Goal: Information Seeking & Learning: Learn about a topic

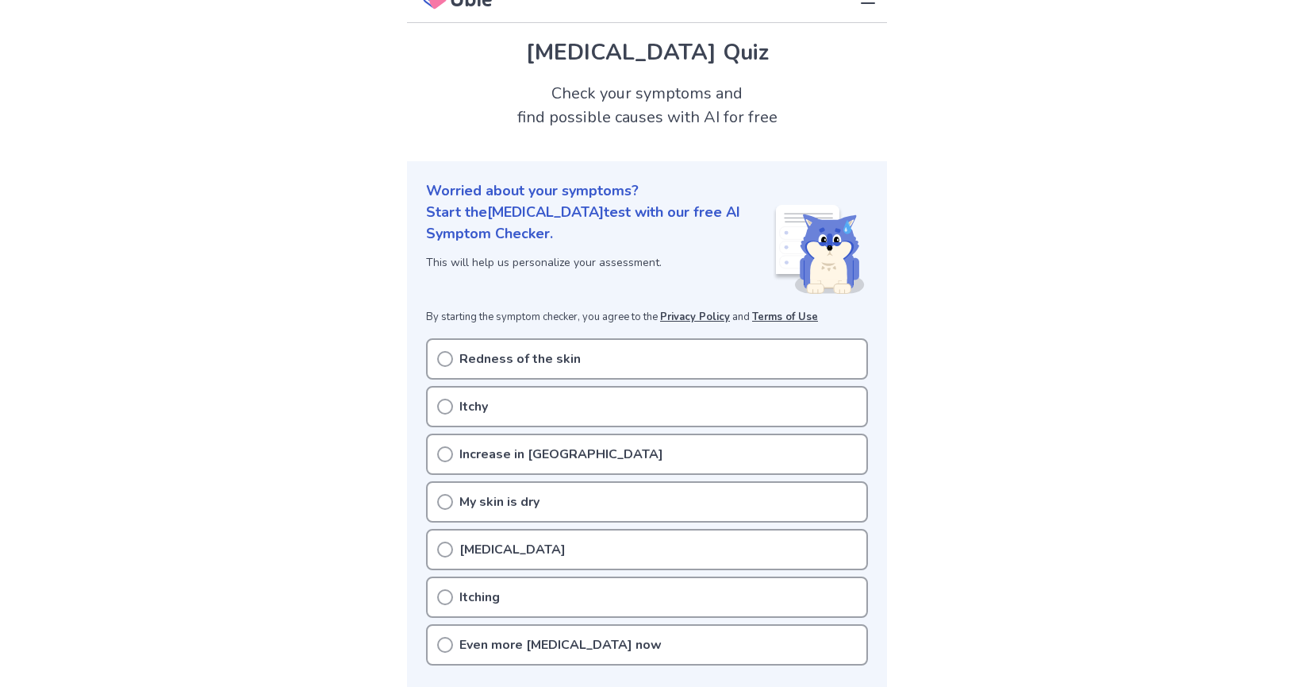
scroll to position [25, 0]
click at [448, 406] on icon at bounding box center [445, 406] width 16 height 16
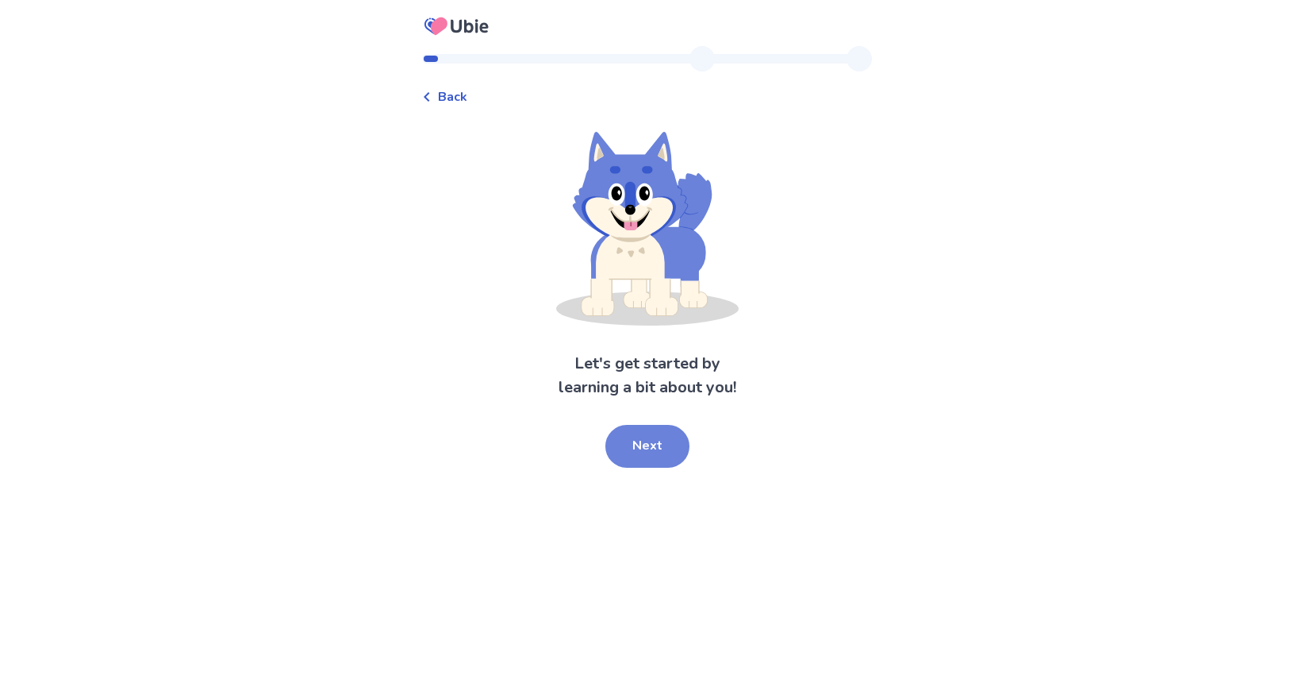
click at [646, 444] on button "Next" at bounding box center [648, 446] width 84 height 43
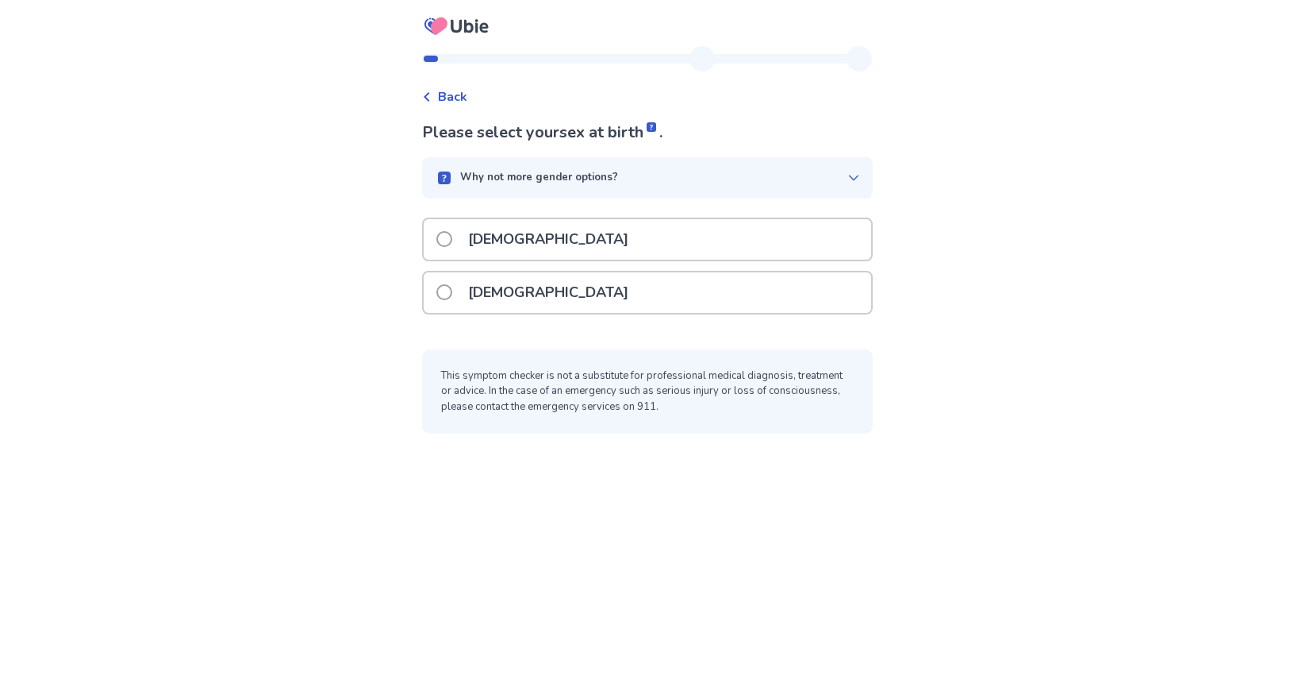
click at [448, 287] on span at bounding box center [445, 292] width 16 height 16
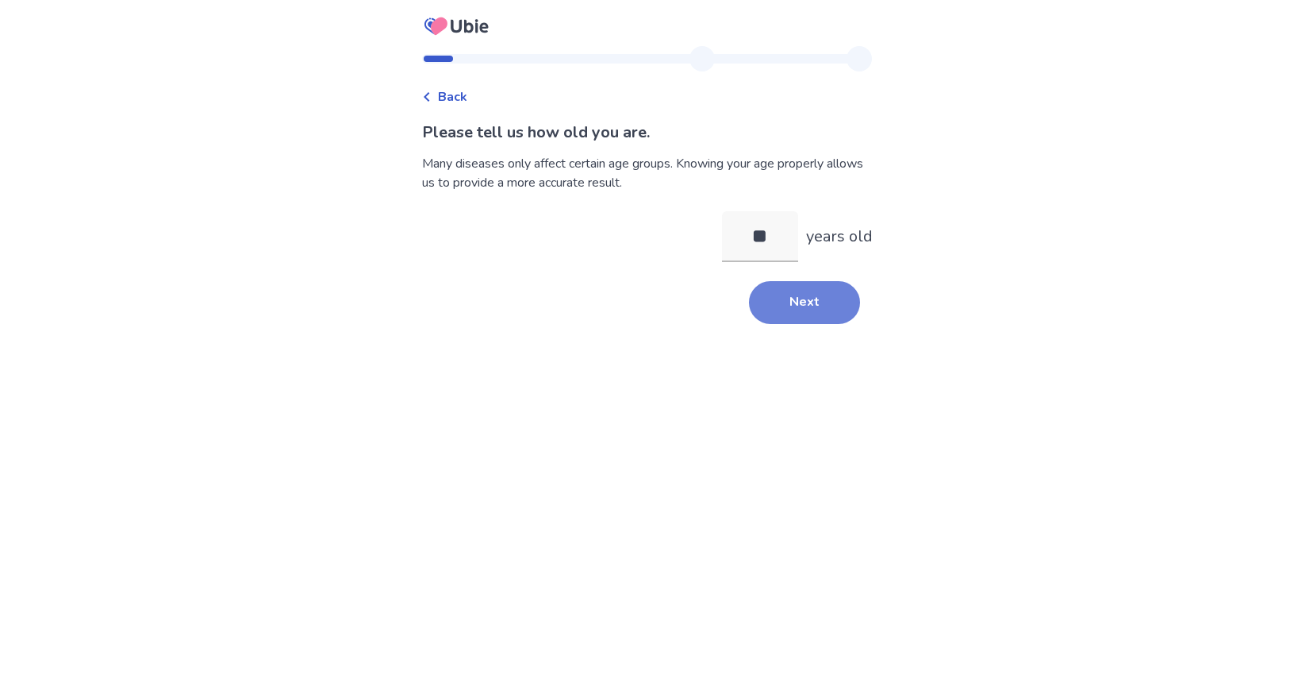
type input "**"
click at [752, 302] on button "Next" at bounding box center [804, 302] width 111 height 43
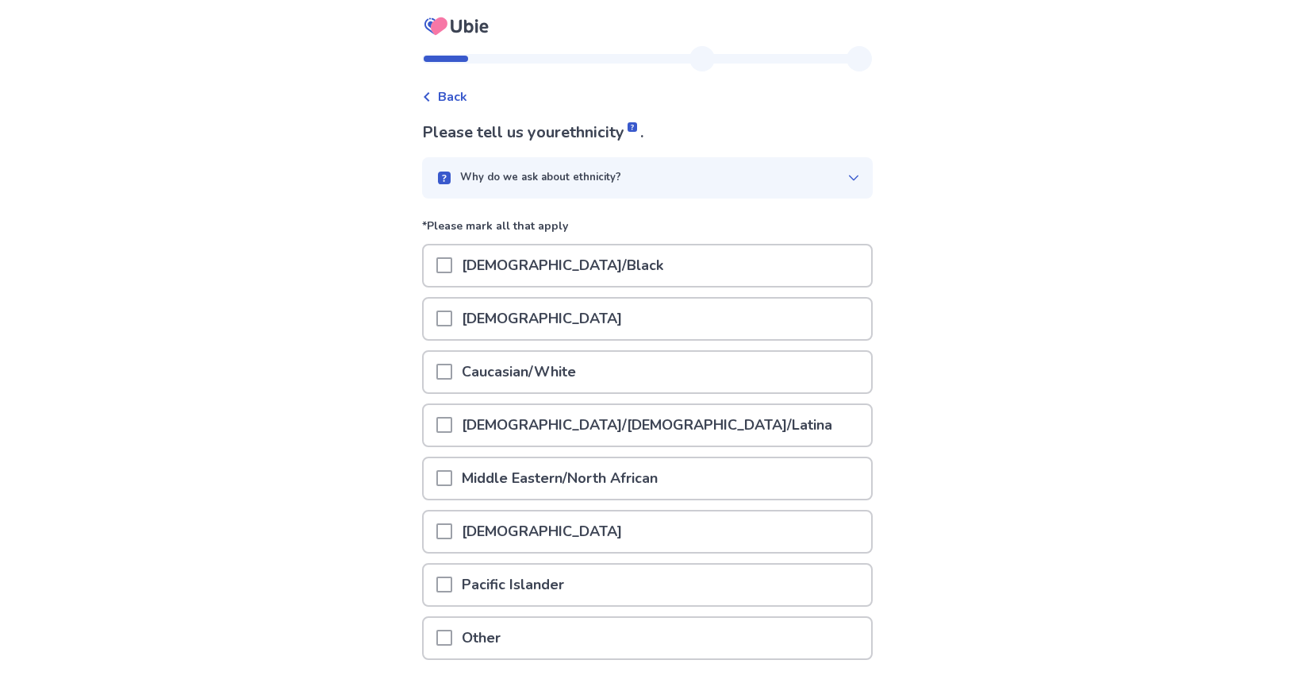
drag, startPoint x: 448, startPoint y: 379, endPoint x: 480, endPoint y: 396, distance: 36.6
click at [448, 379] on div at bounding box center [445, 372] width 16 height 40
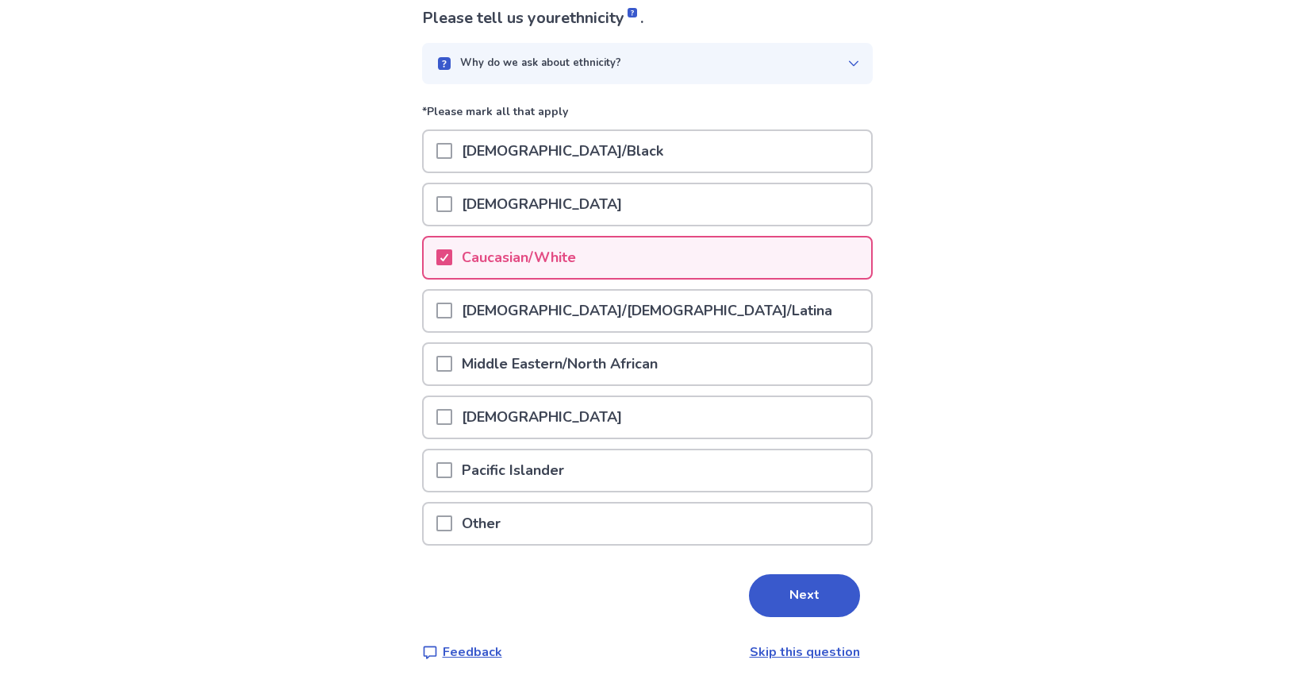
scroll to position [113, 0]
click at [808, 599] on button "Next" at bounding box center [804, 596] width 111 height 43
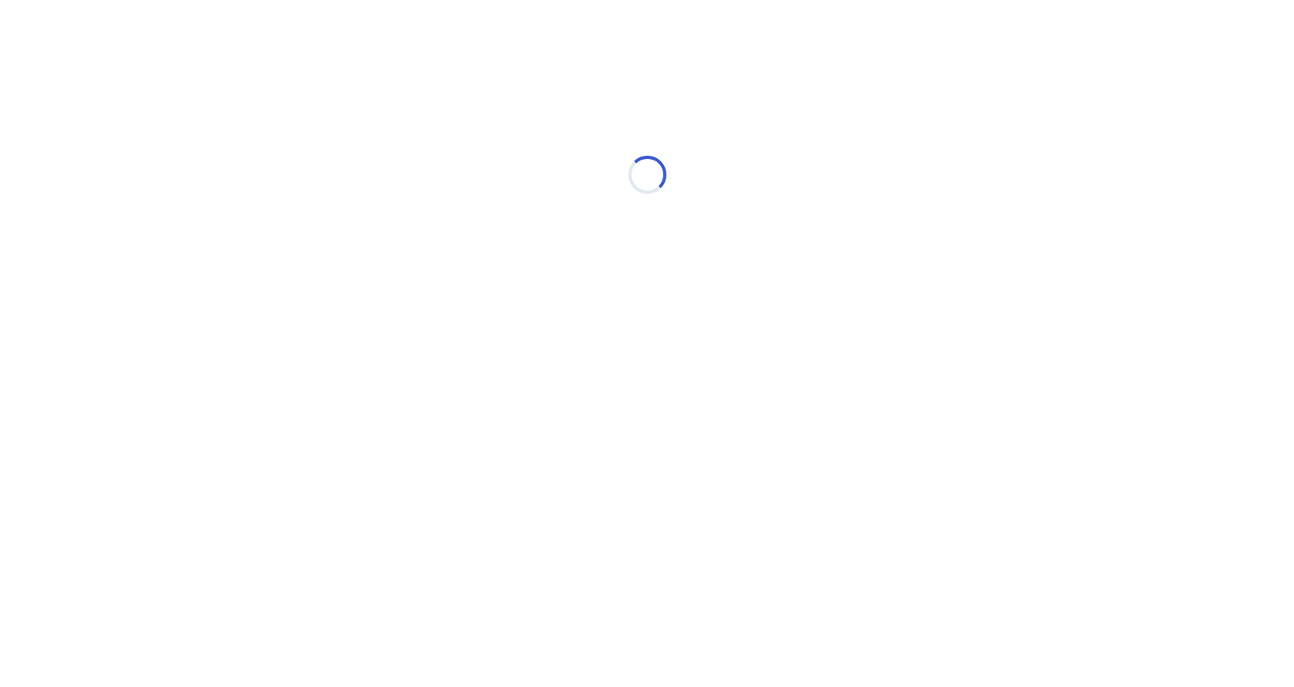
scroll to position [0, 0]
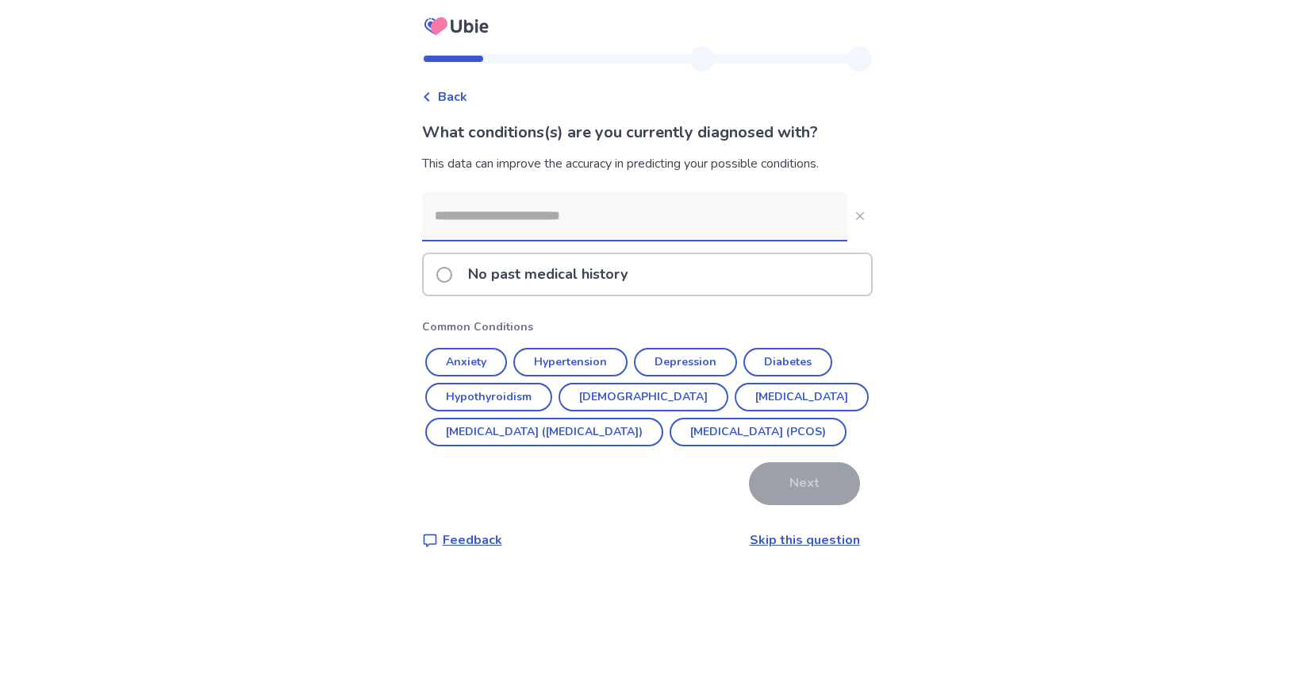
click at [452, 280] on span at bounding box center [445, 275] width 16 height 16
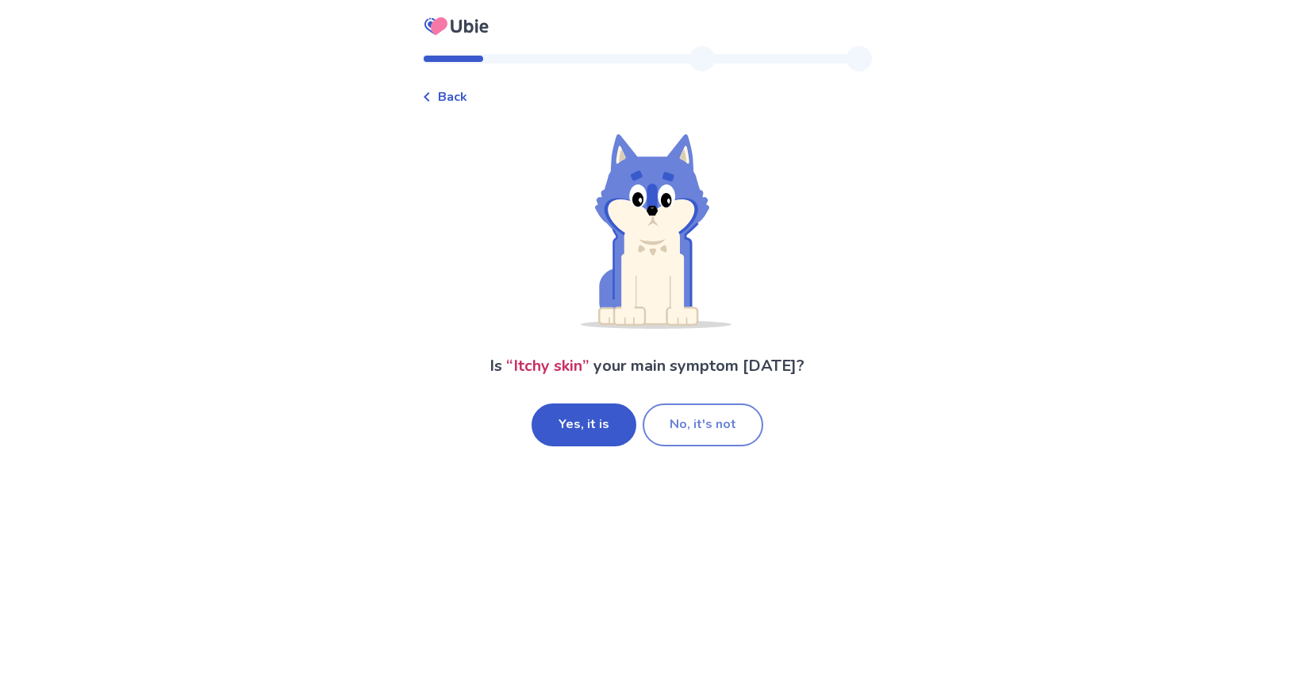
click at [691, 433] on button "No, it's not" at bounding box center [703, 424] width 121 height 43
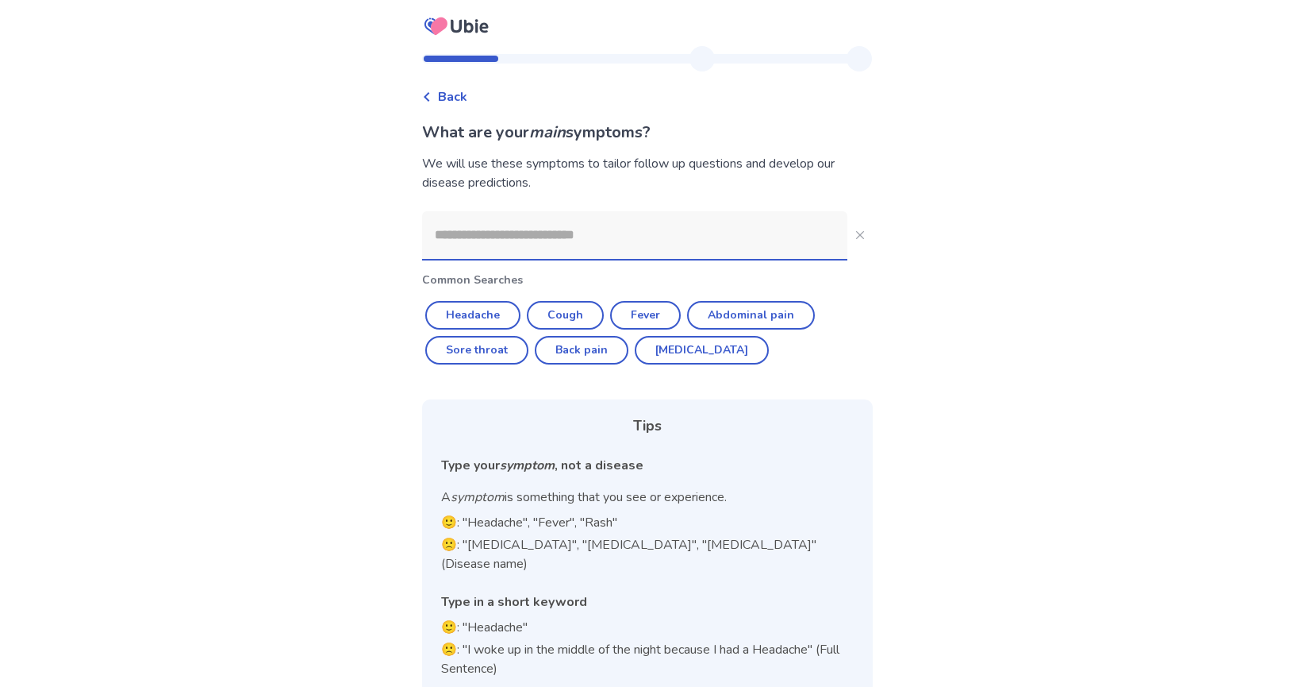
click at [495, 236] on input at bounding box center [634, 235] width 425 height 48
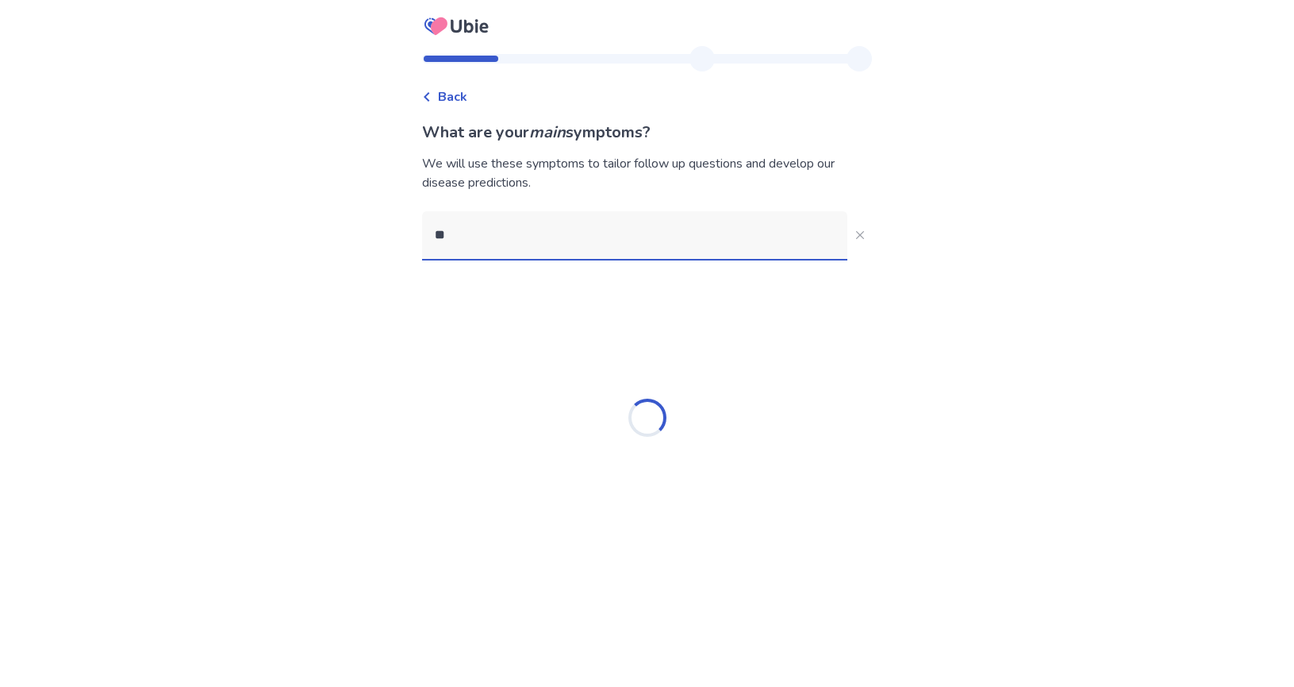
type input "*"
type input "**********"
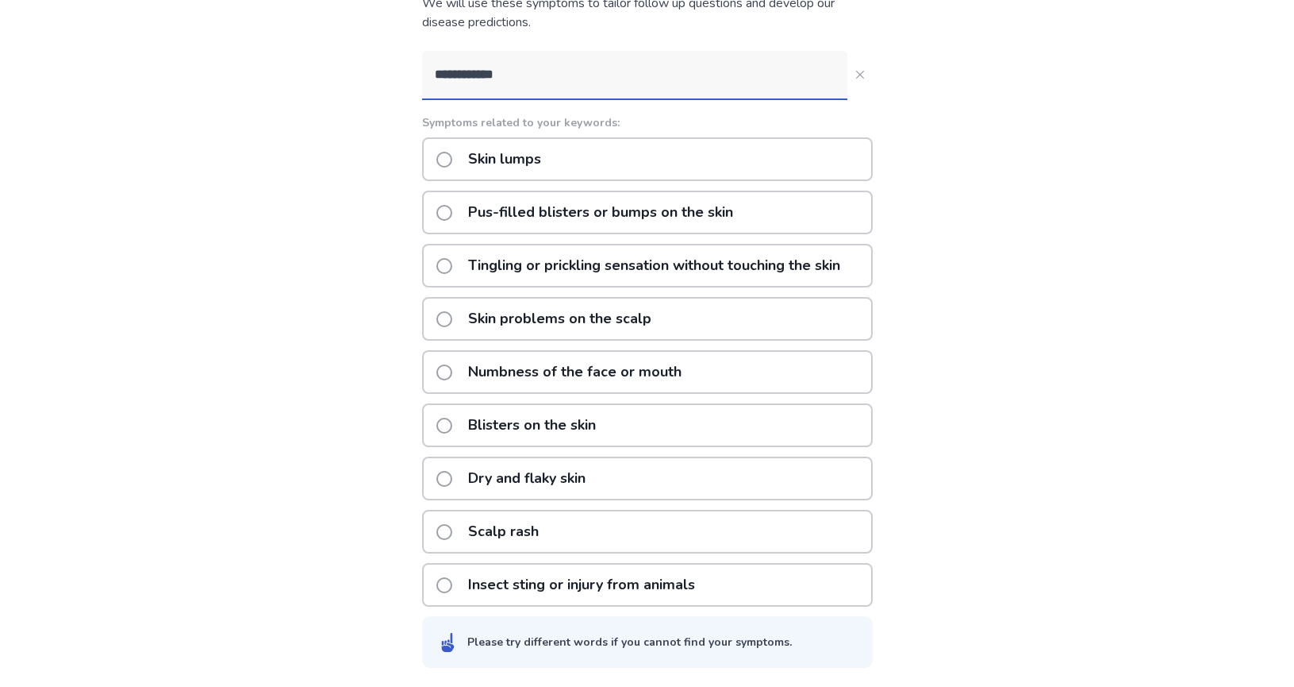
scroll to position [182, 0]
click at [452, 316] on span at bounding box center [445, 319] width 16 height 16
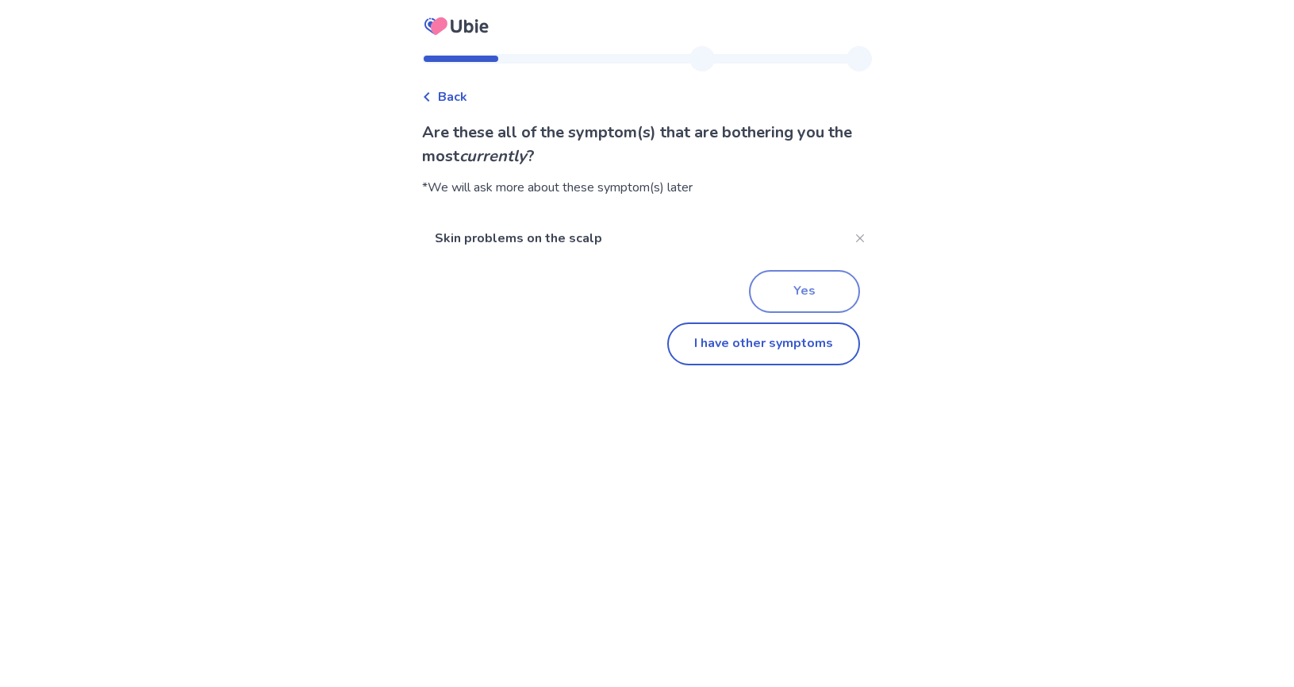
click at [794, 301] on button "Yes" at bounding box center [804, 291] width 111 height 43
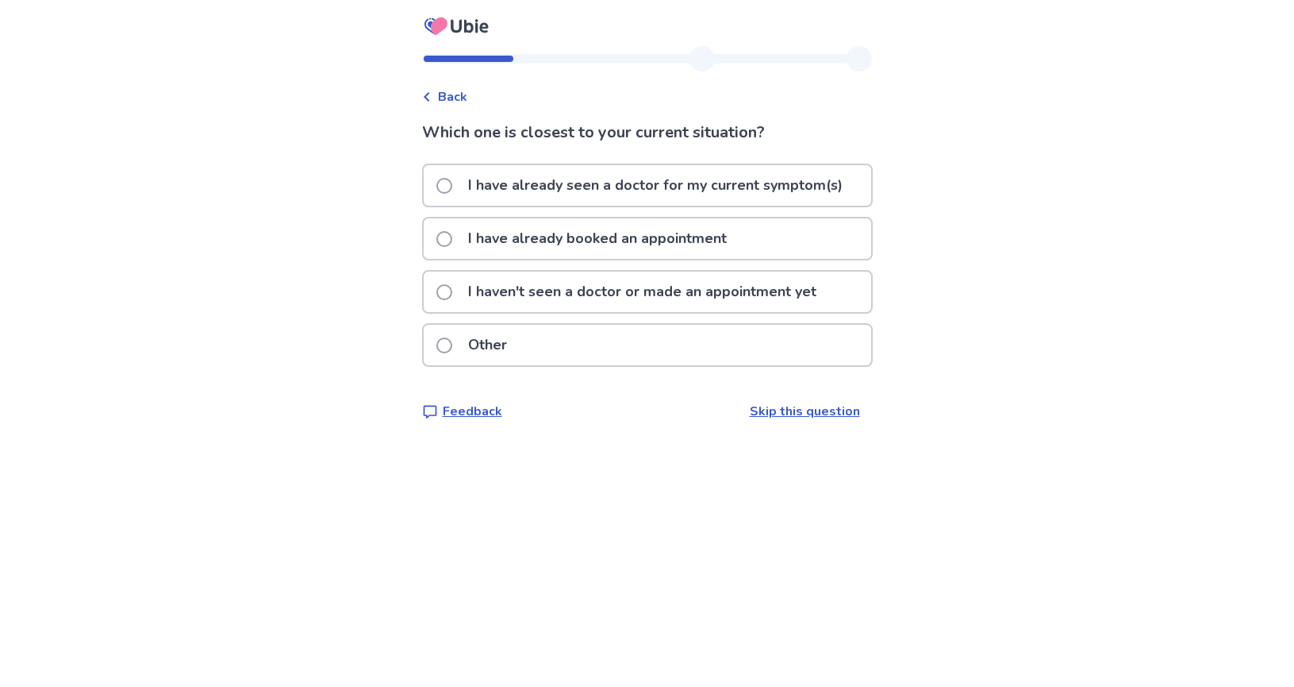
click at [452, 290] on span at bounding box center [445, 292] width 16 height 16
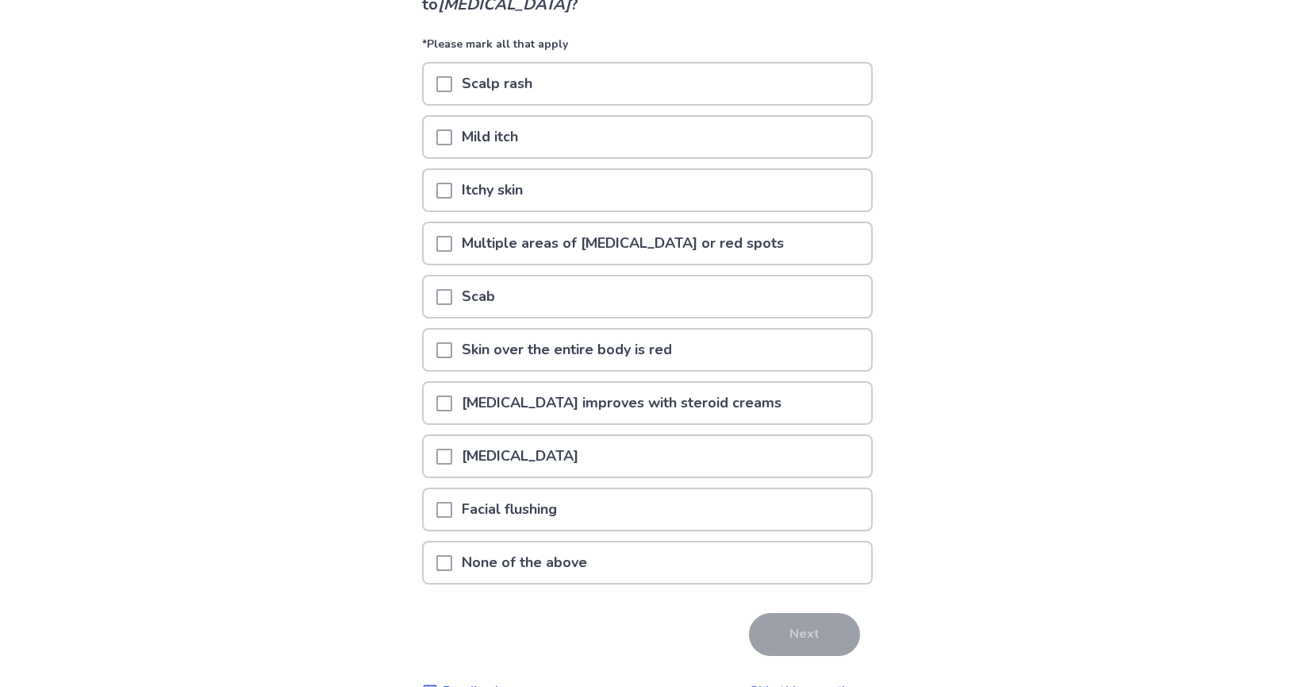
scroll to position [156, 1]
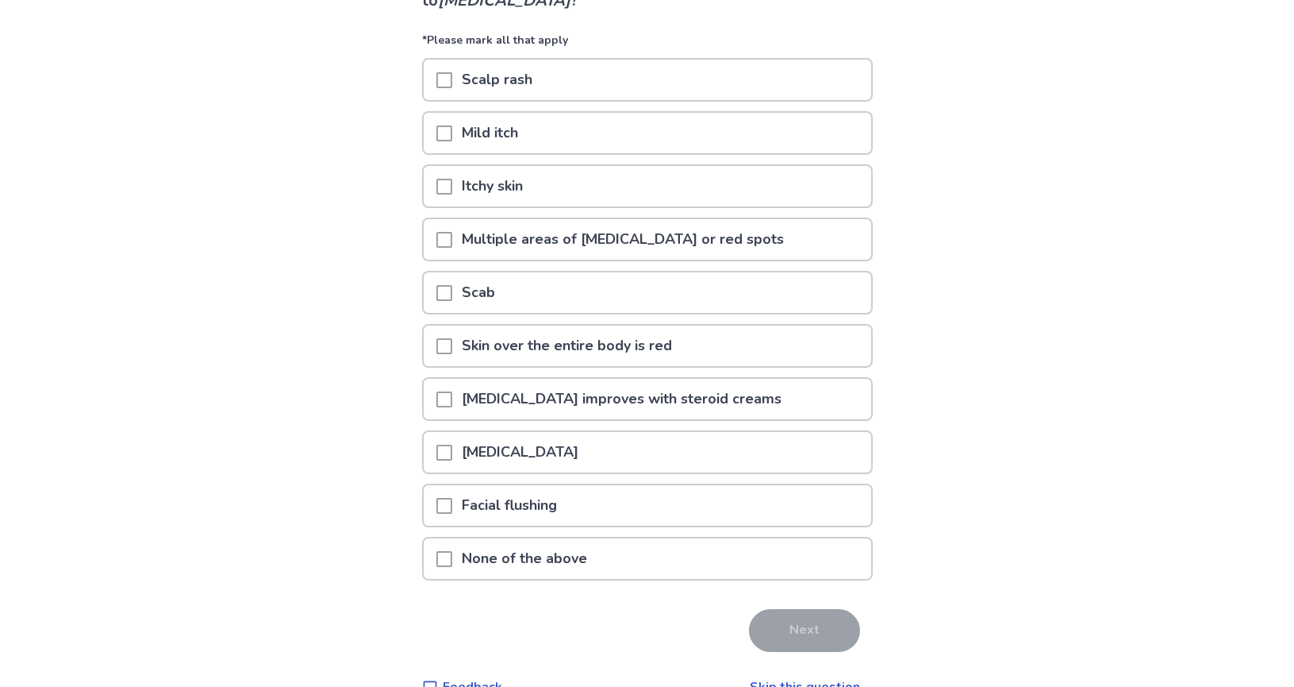
drag, startPoint x: 450, startPoint y: 560, endPoint x: 601, endPoint y: 601, distance: 156.3
click at [450, 560] on span at bounding box center [445, 559] width 16 height 16
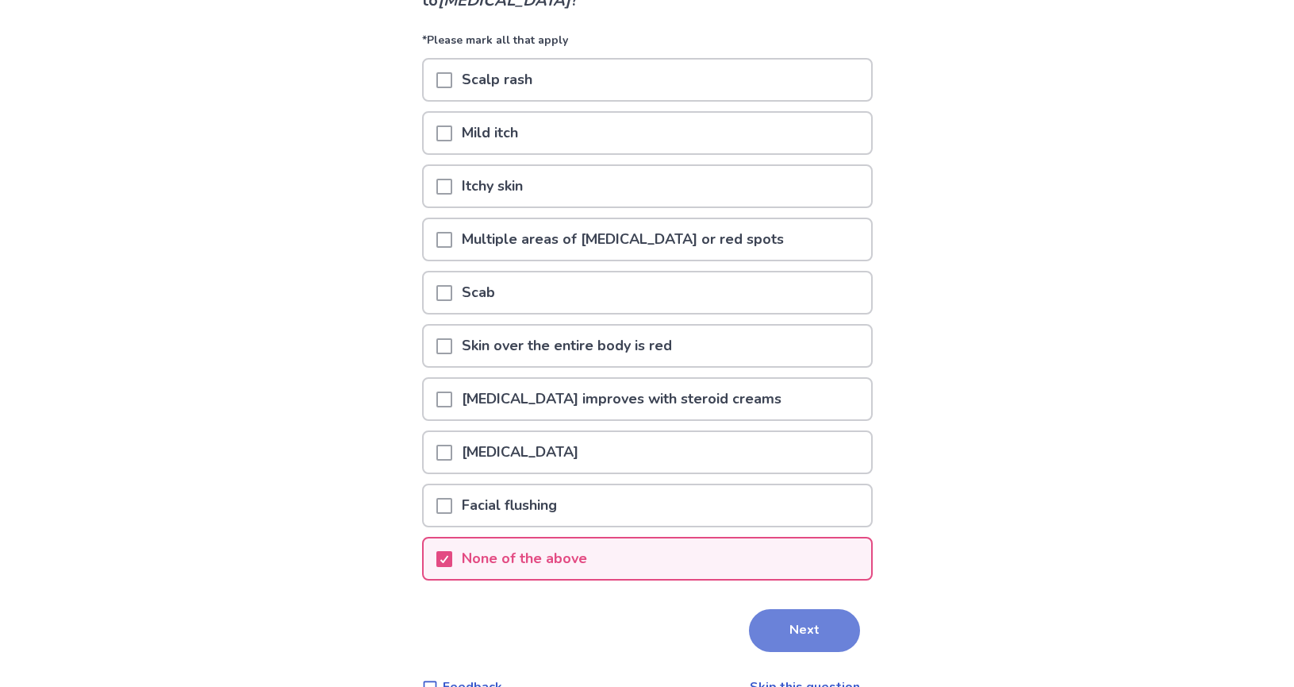
scroll to position [156, 0]
click at [775, 635] on button "Next" at bounding box center [804, 630] width 111 height 43
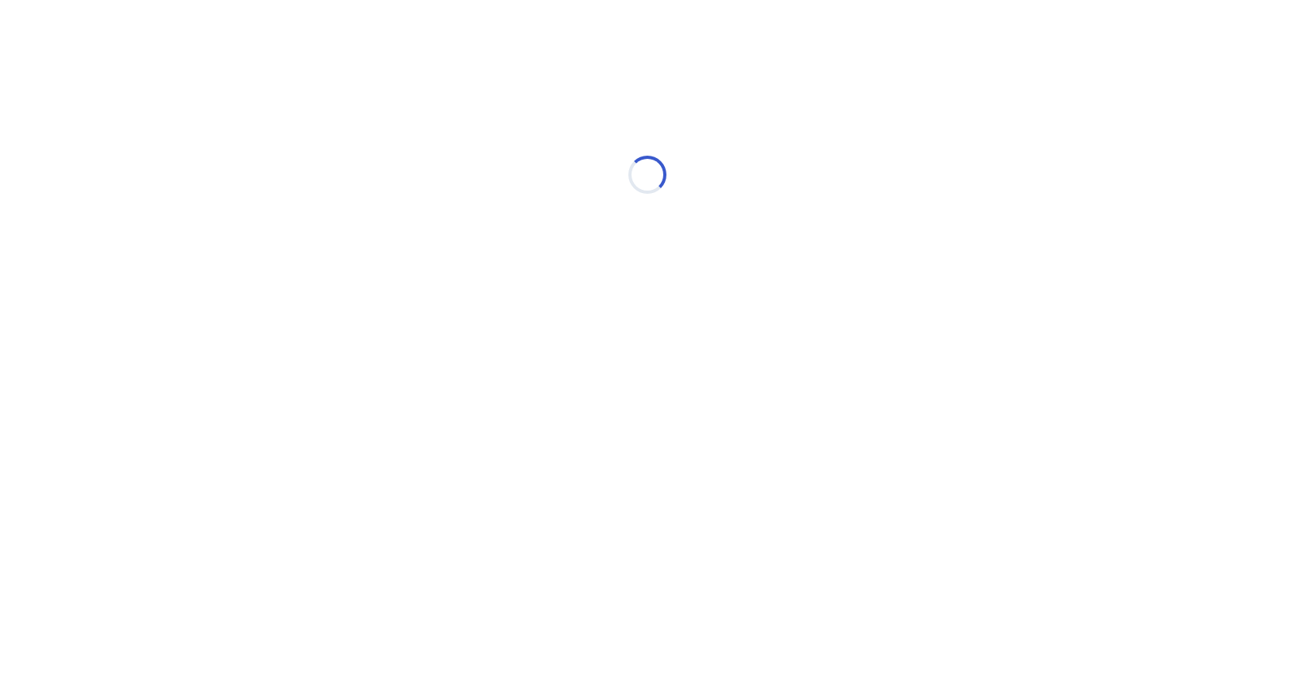
scroll to position [0, 1]
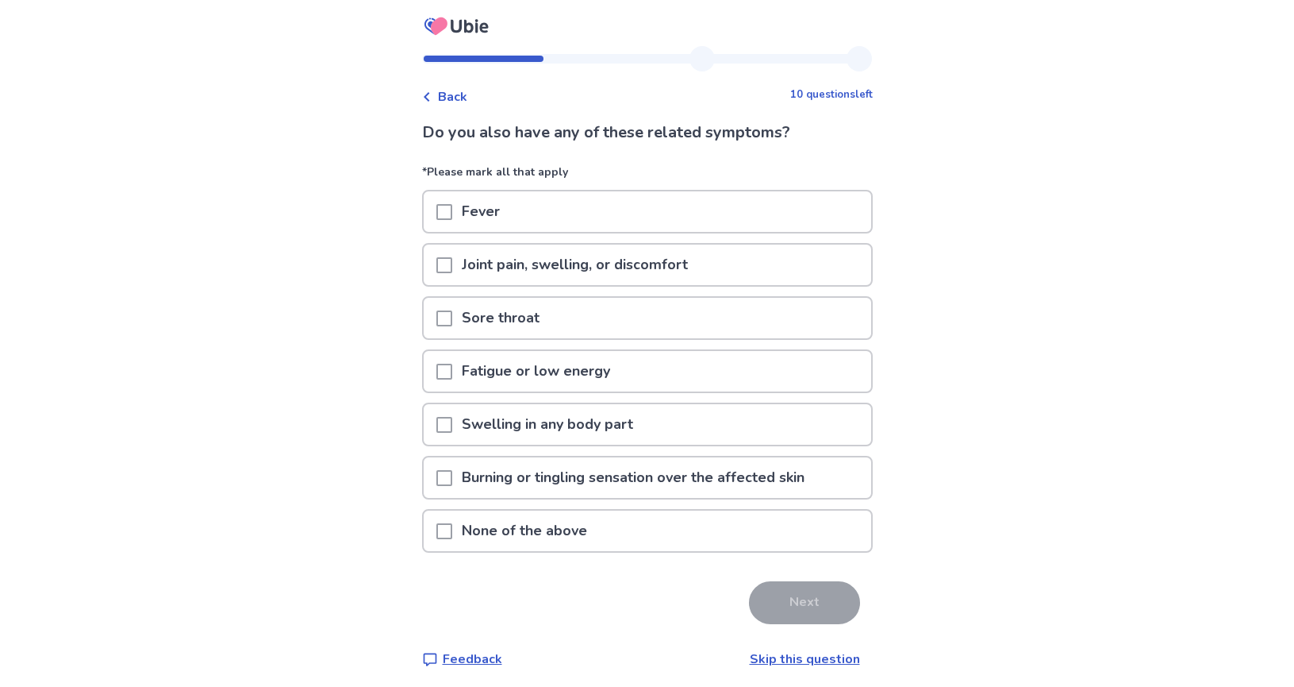
click at [452, 531] on span at bounding box center [445, 531] width 16 height 16
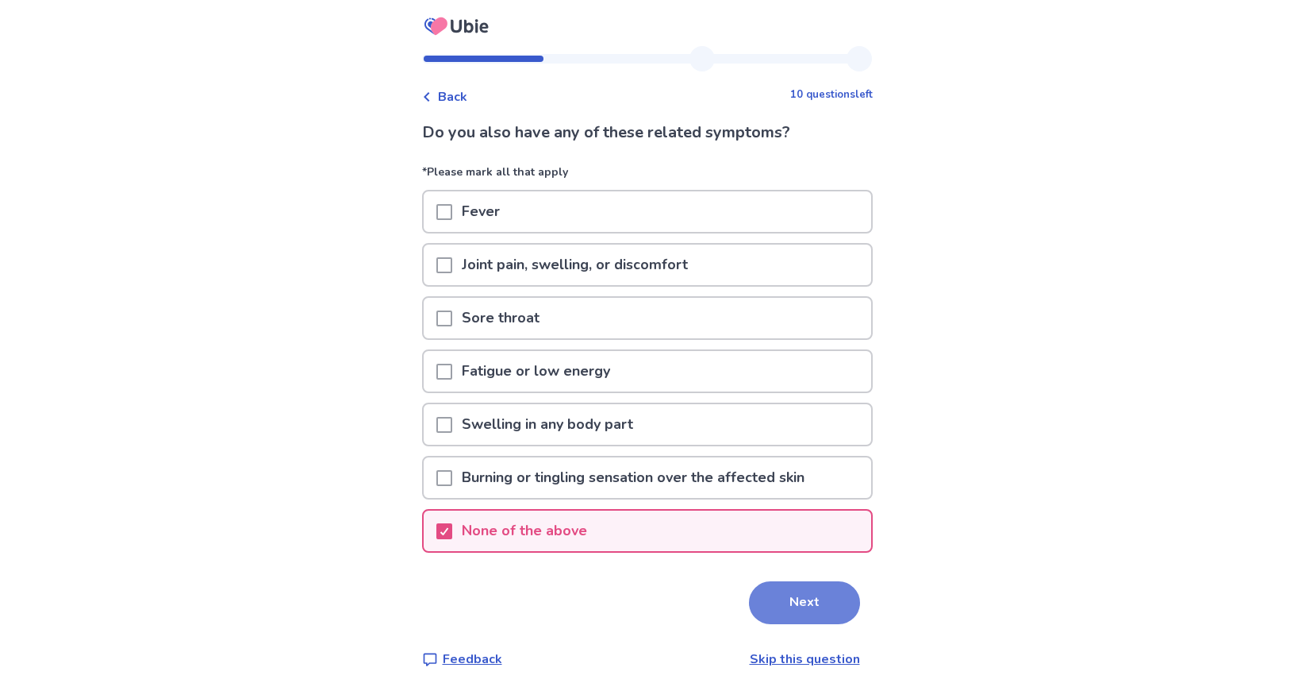
click at [776, 598] on button "Next" at bounding box center [804, 602] width 111 height 43
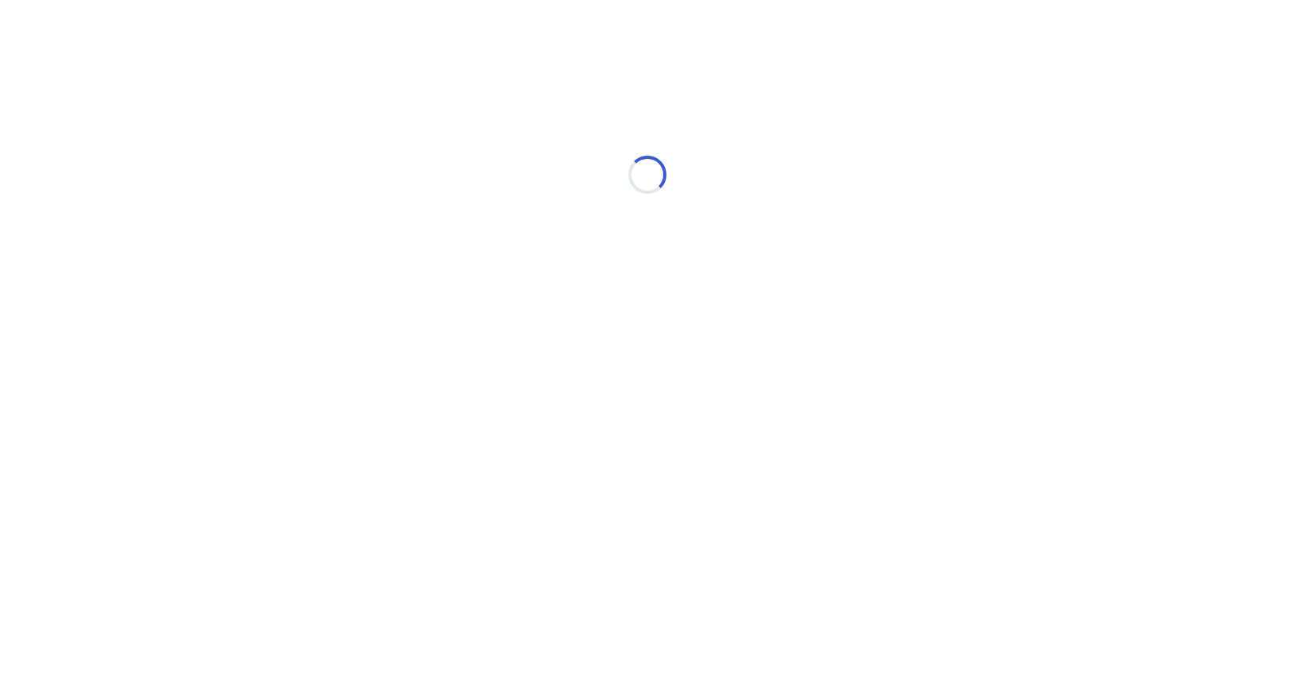
select select "*"
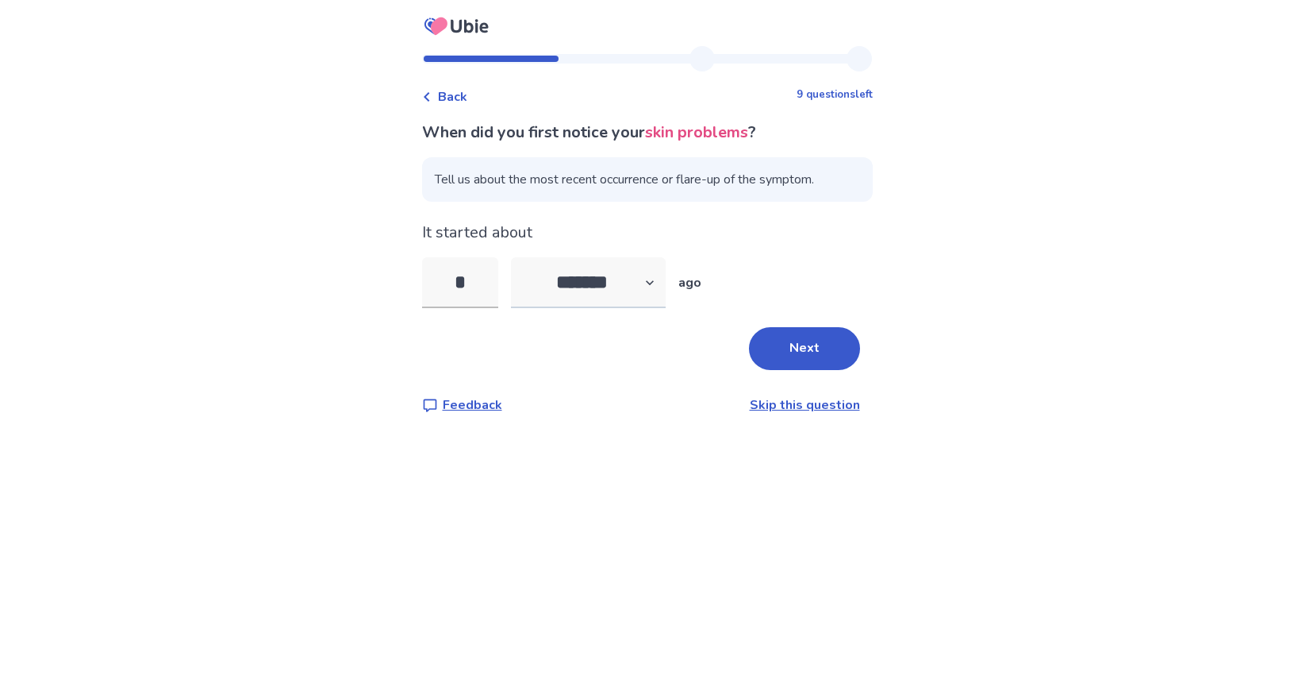
type input "*"
select select "*"
click at [787, 353] on button "Next" at bounding box center [804, 348] width 111 height 43
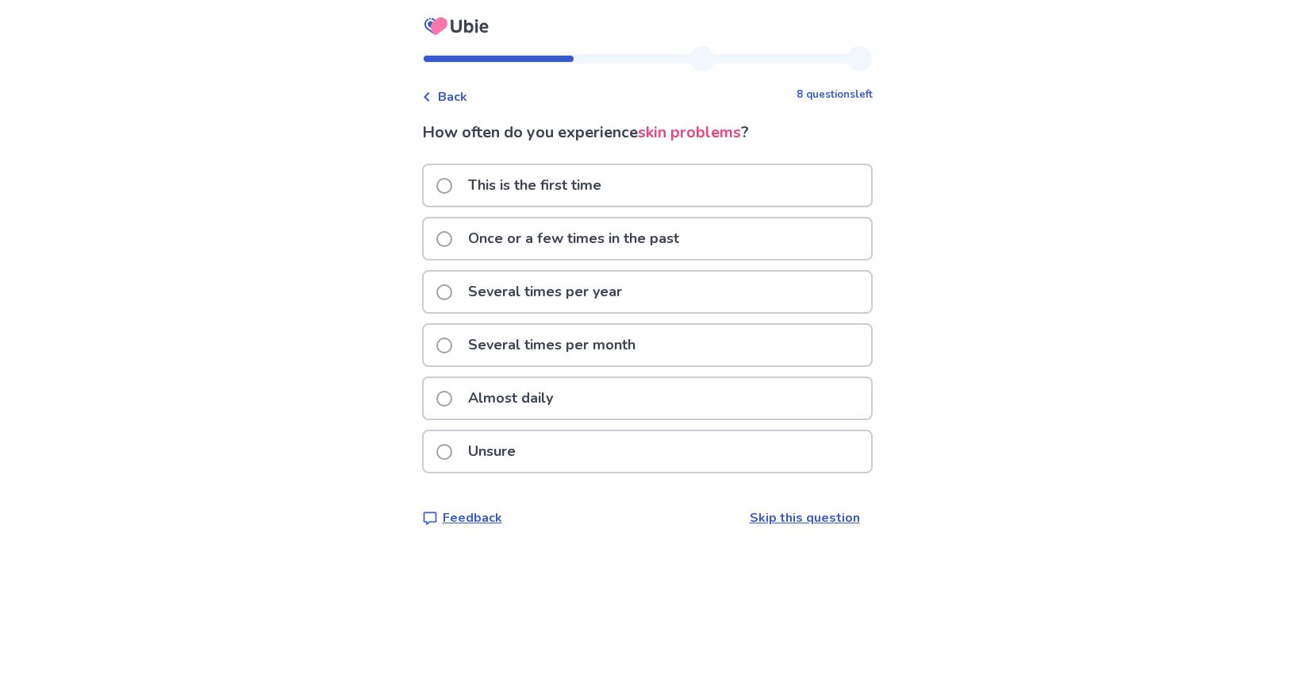
scroll to position [0, 1]
click at [460, 190] on label "This is the first time" at bounding box center [524, 185] width 175 height 40
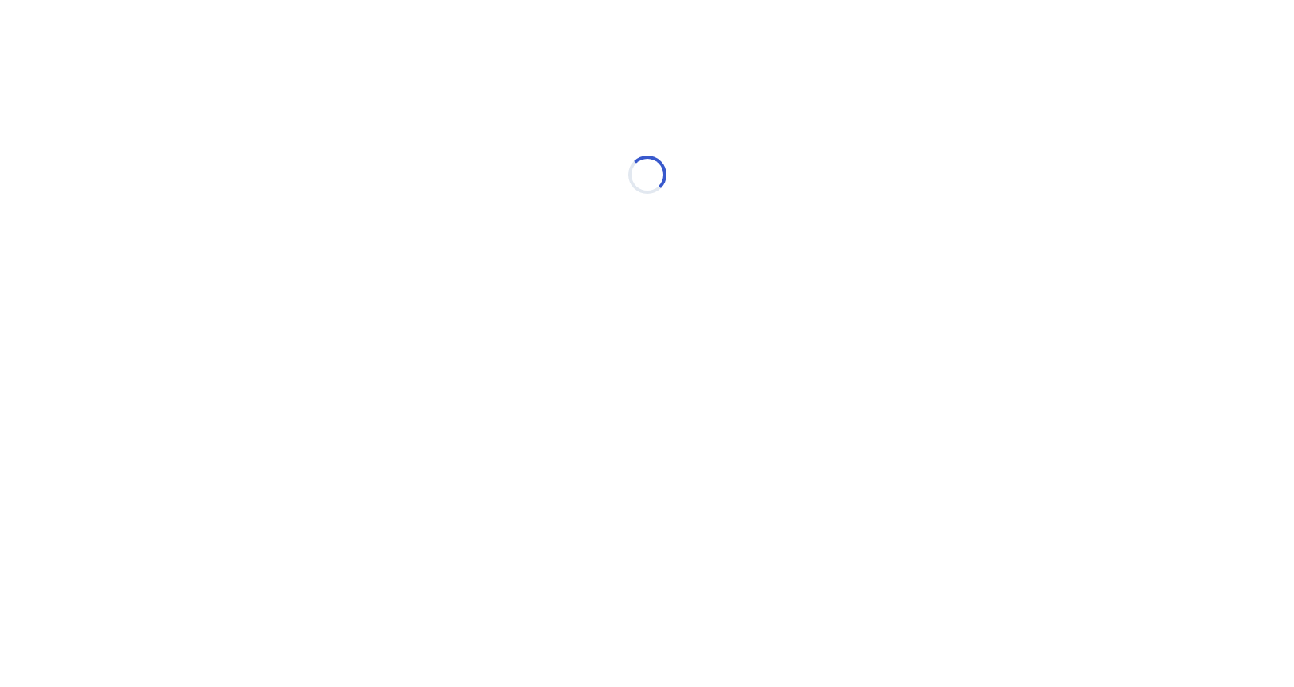
scroll to position [0, 0]
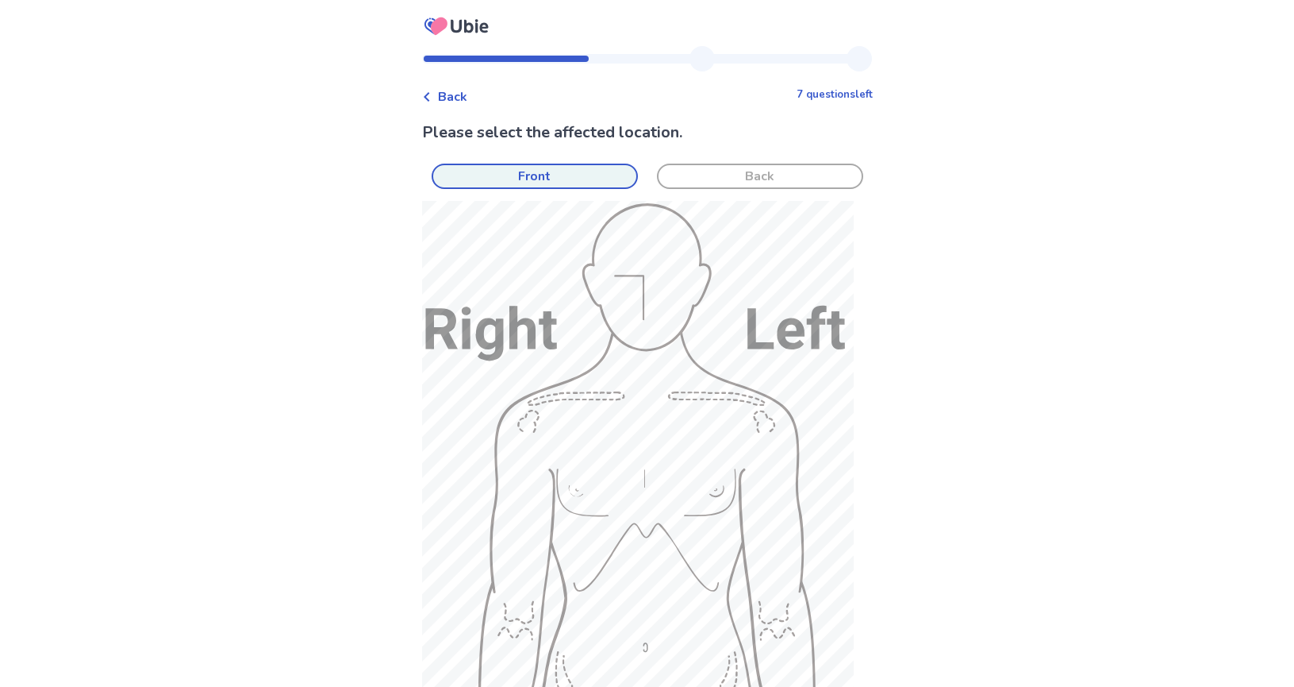
click at [589, 179] on button "Front" at bounding box center [535, 175] width 206 height 25
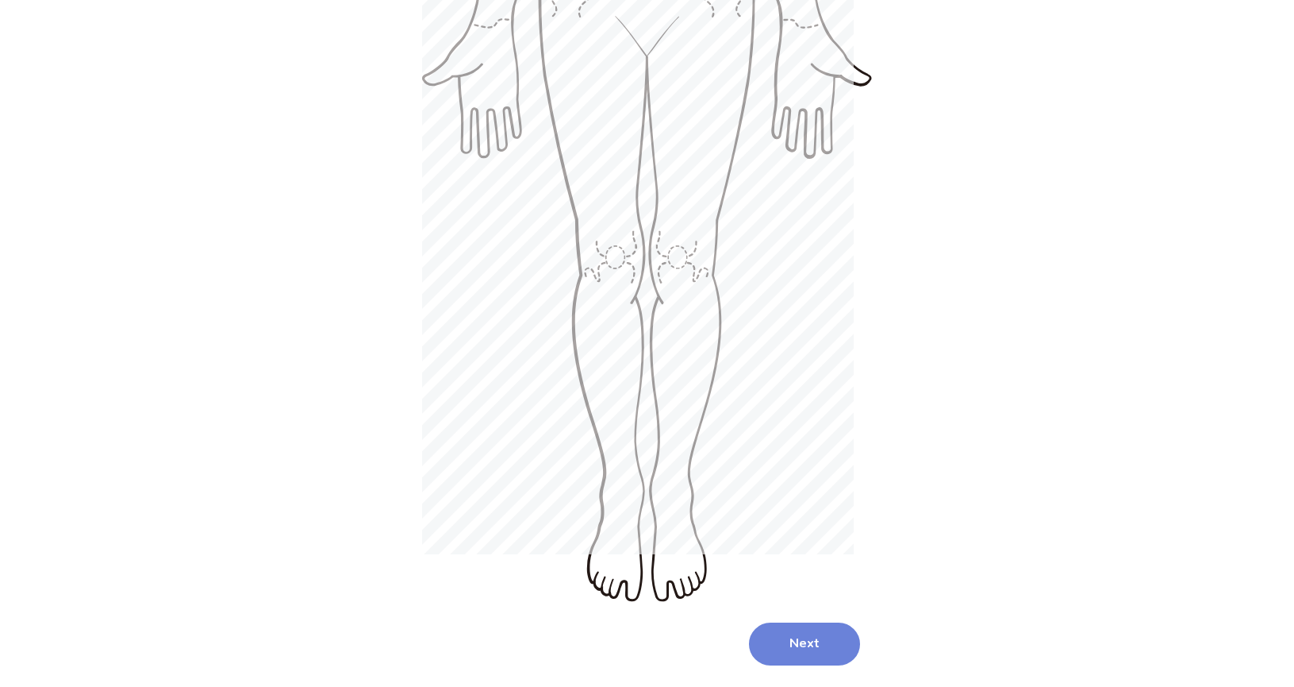
scroll to position [744, 0]
click at [798, 623] on button "Next" at bounding box center [804, 644] width 111 height 43
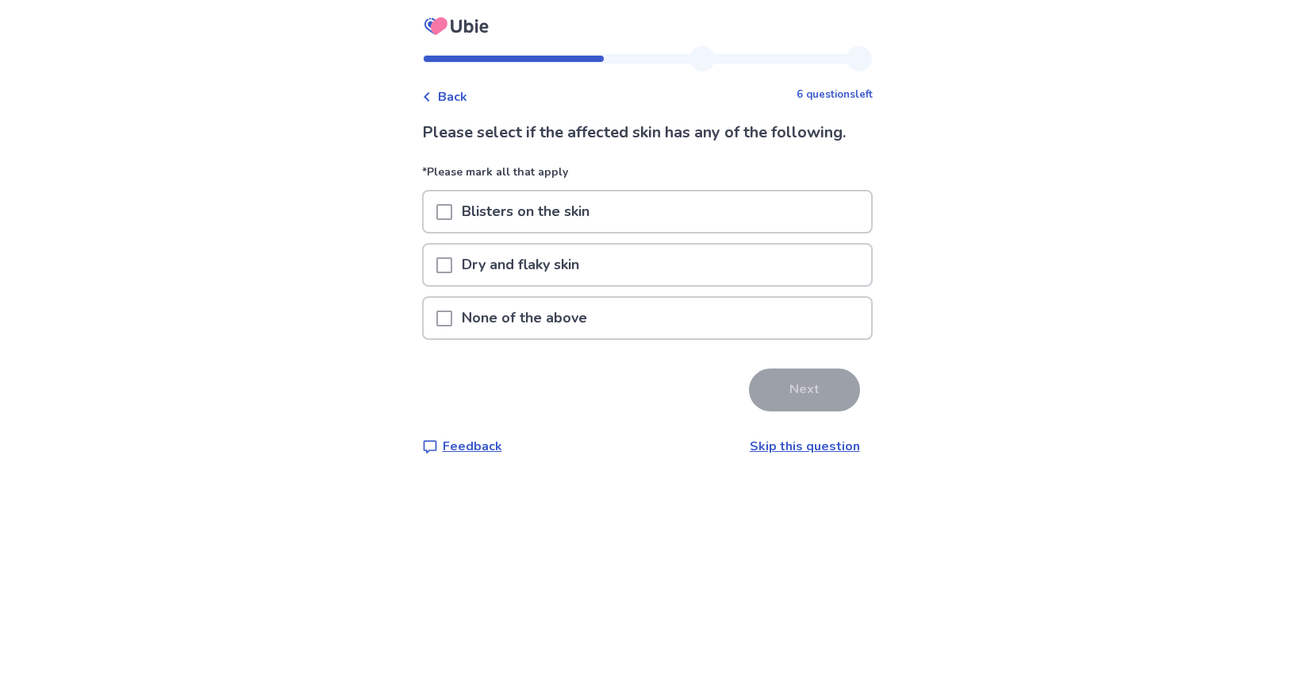
click at [452, 265] on span at bounding box center [445, 265] width 16 height 16
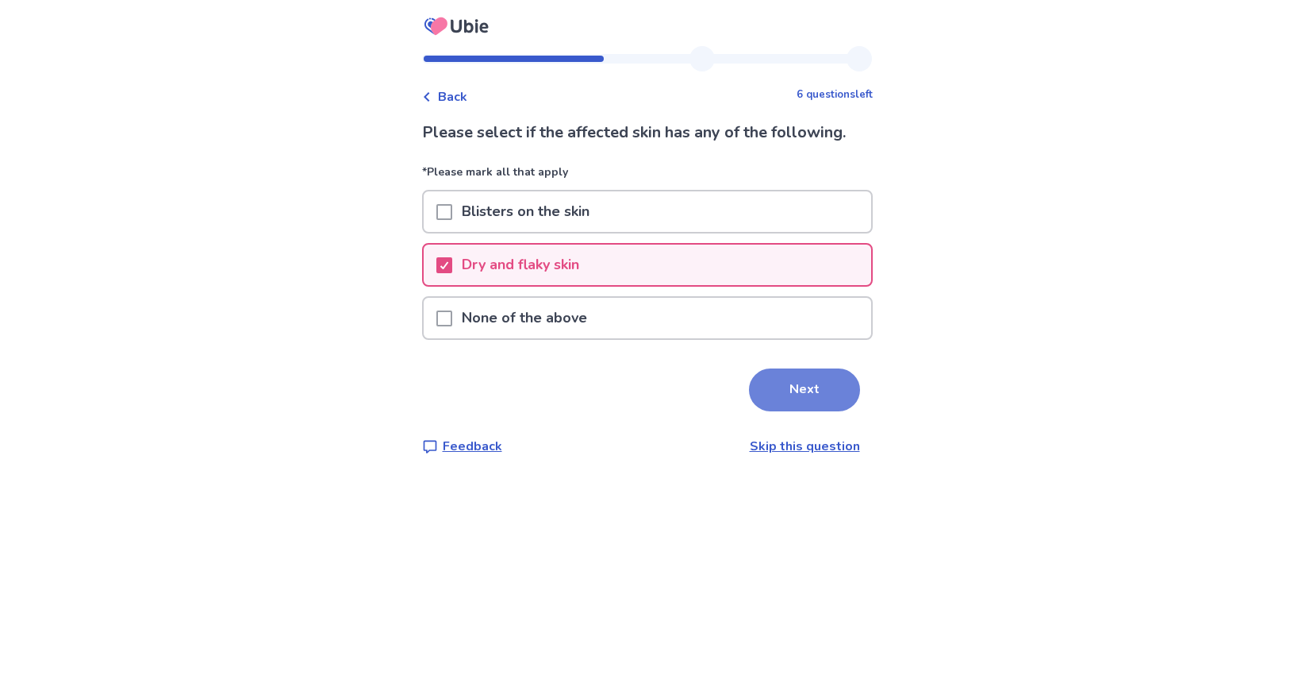
click at [807, 387] on button "Next" at bounding box center [804, 389] width 111 height 43
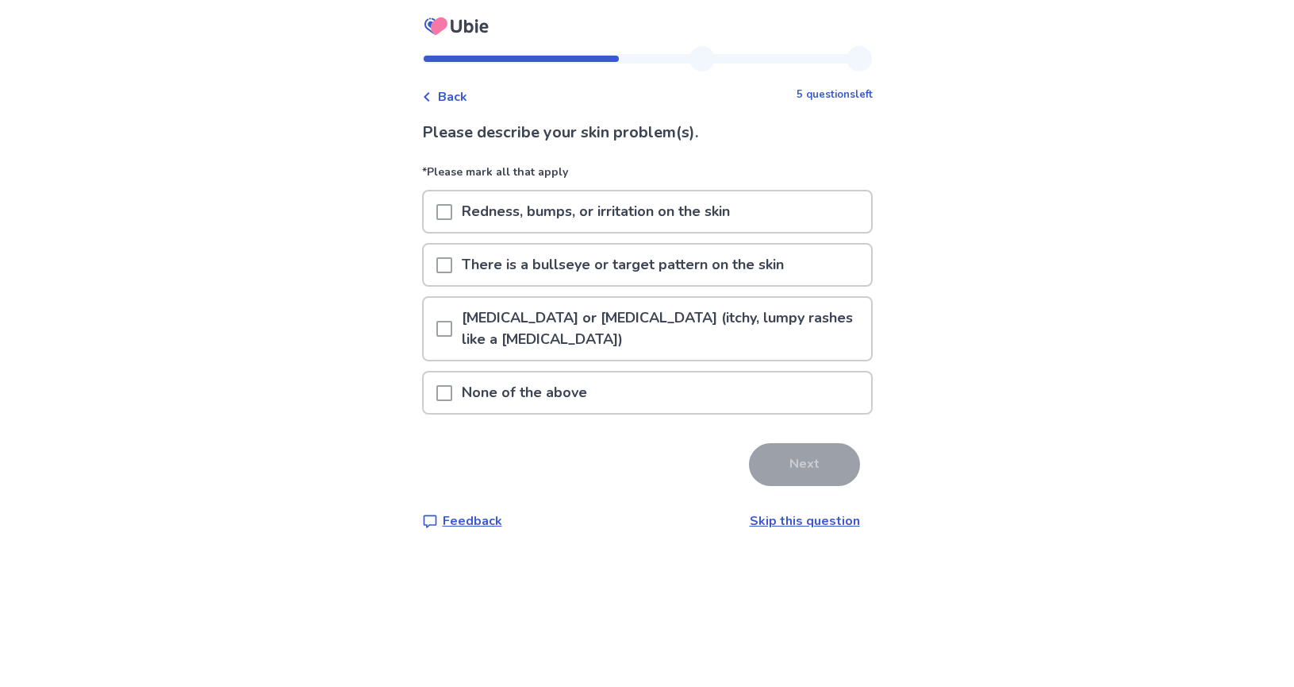
drag, startPoint x: 454, startPoint y: 387, endPoint x: 610, endPoint y: 444, distance: 166.7
click at [452, 387] on span at bounding box center [445, 393] width 16 height 16
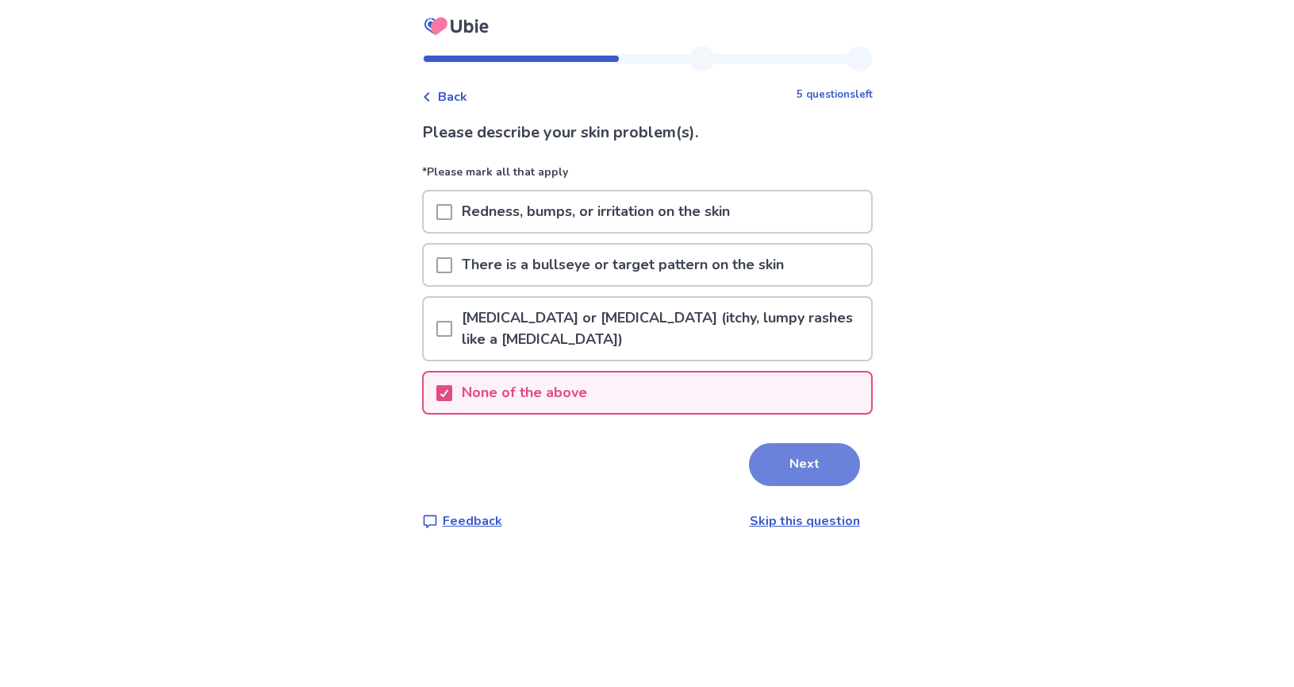
click at [801, 483] on button "Next" at bounding box center [804, 464] width 111 height 43
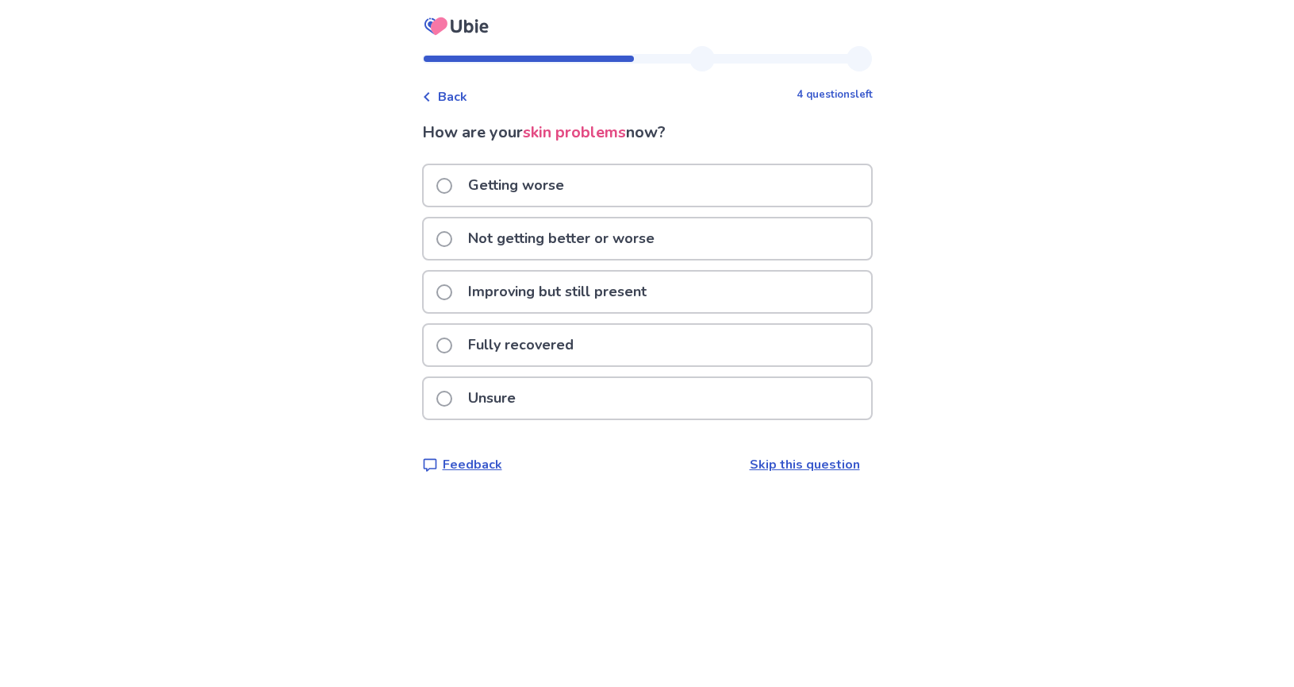
drag, startPoint x: 455, startPoint y: 244, endPoint x: 570, endPoint y: 337, distance: 148.4
click at [452, 244] on span at bounding box center [445, 239] width 16 height 16
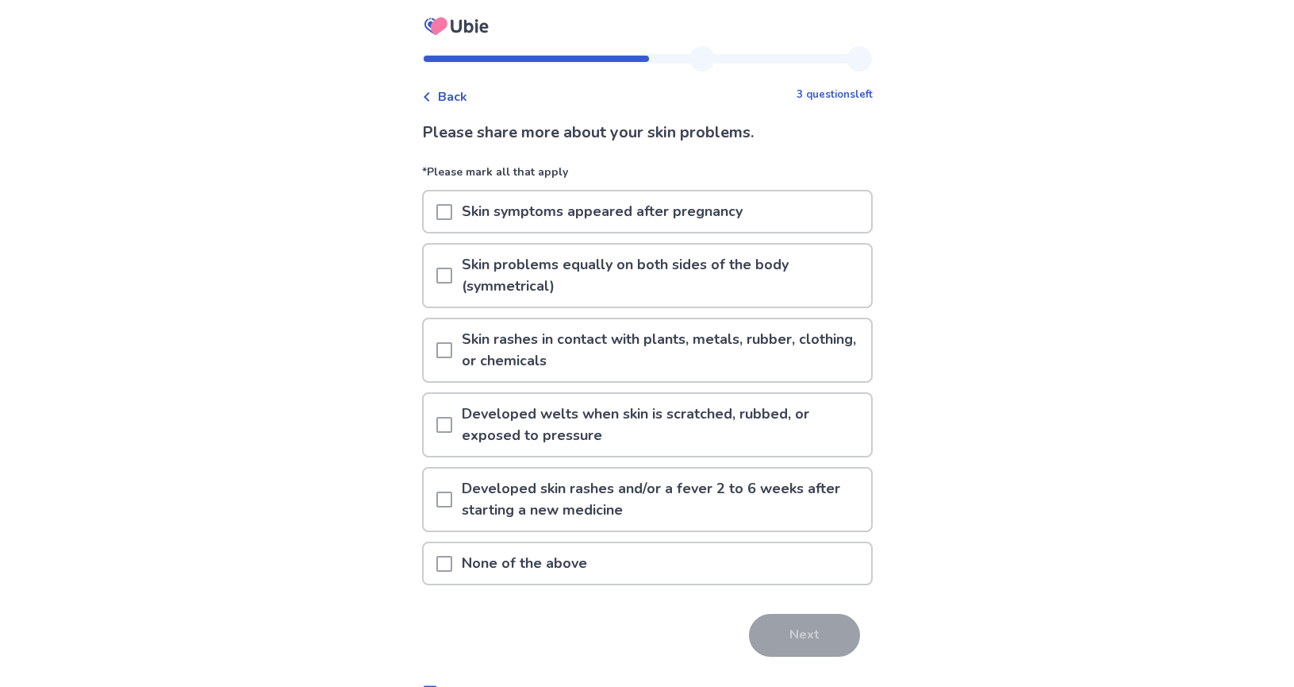
click at [451, 202] on div at bounding box center [445, 211] width 16 height 40
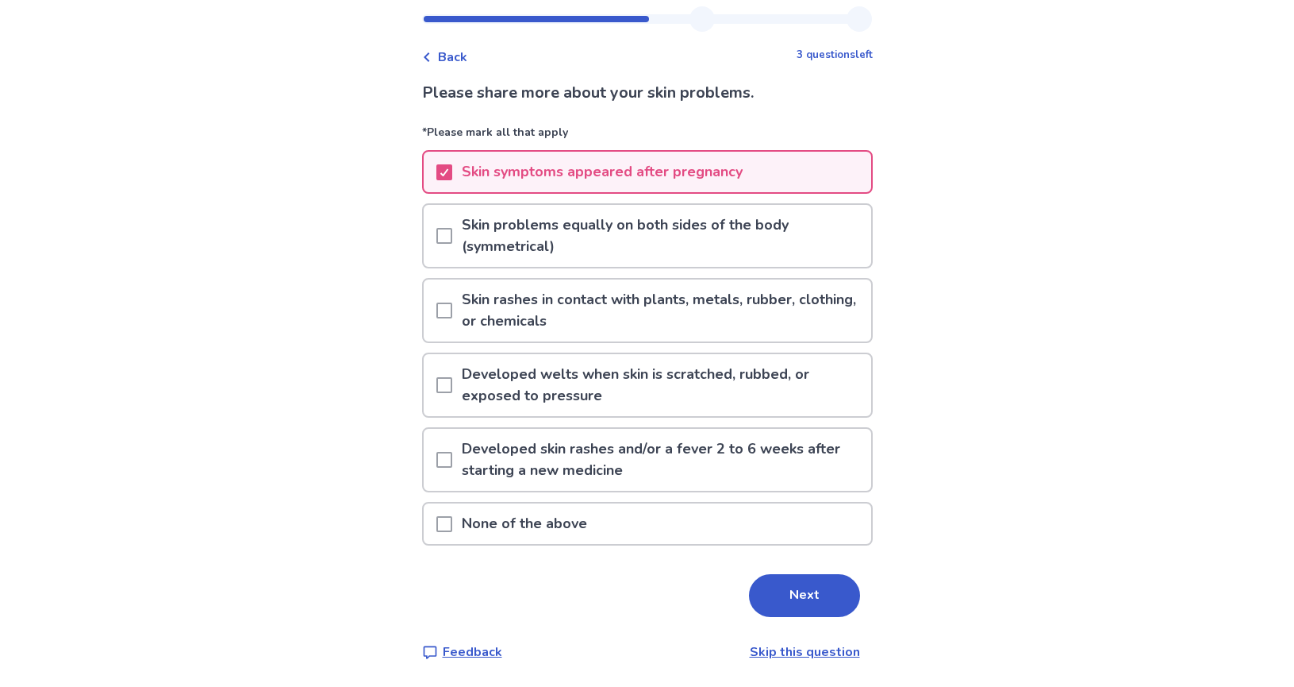
scroll to position [40, 0]
click at [788, 600] on button "Next" at bounding box center [804, 595] width 111 height 43
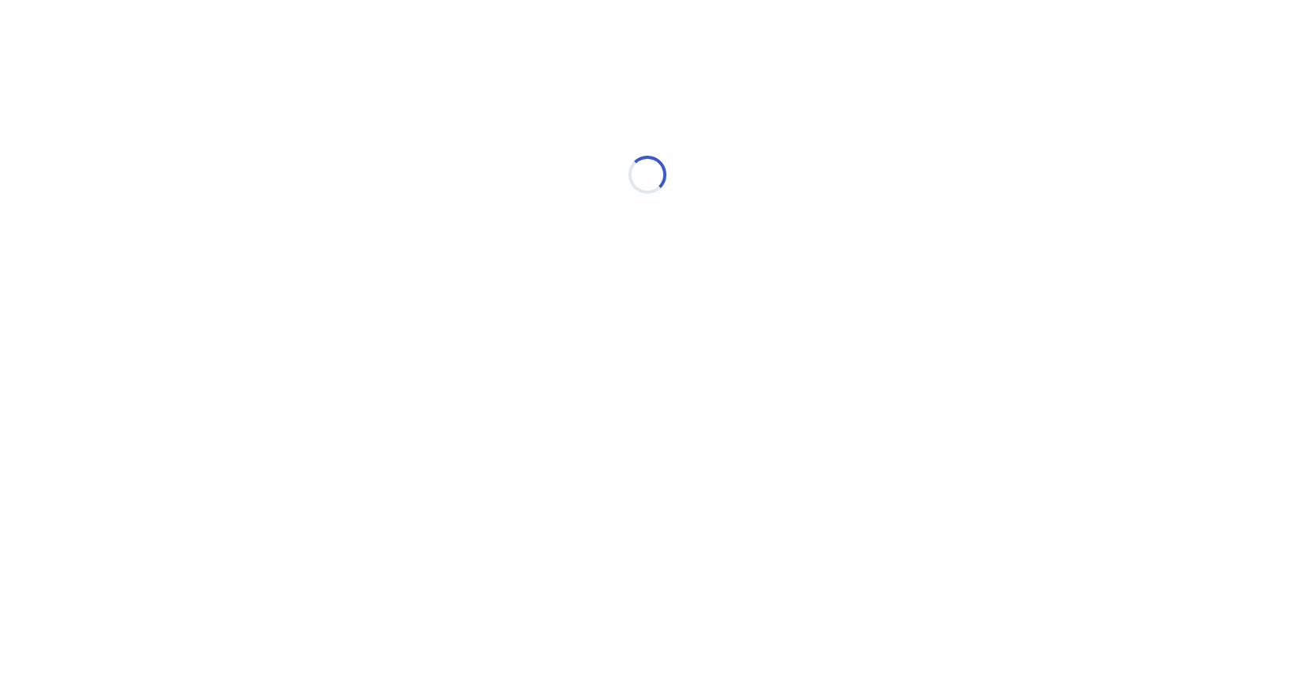
scroll to position [0, 0]
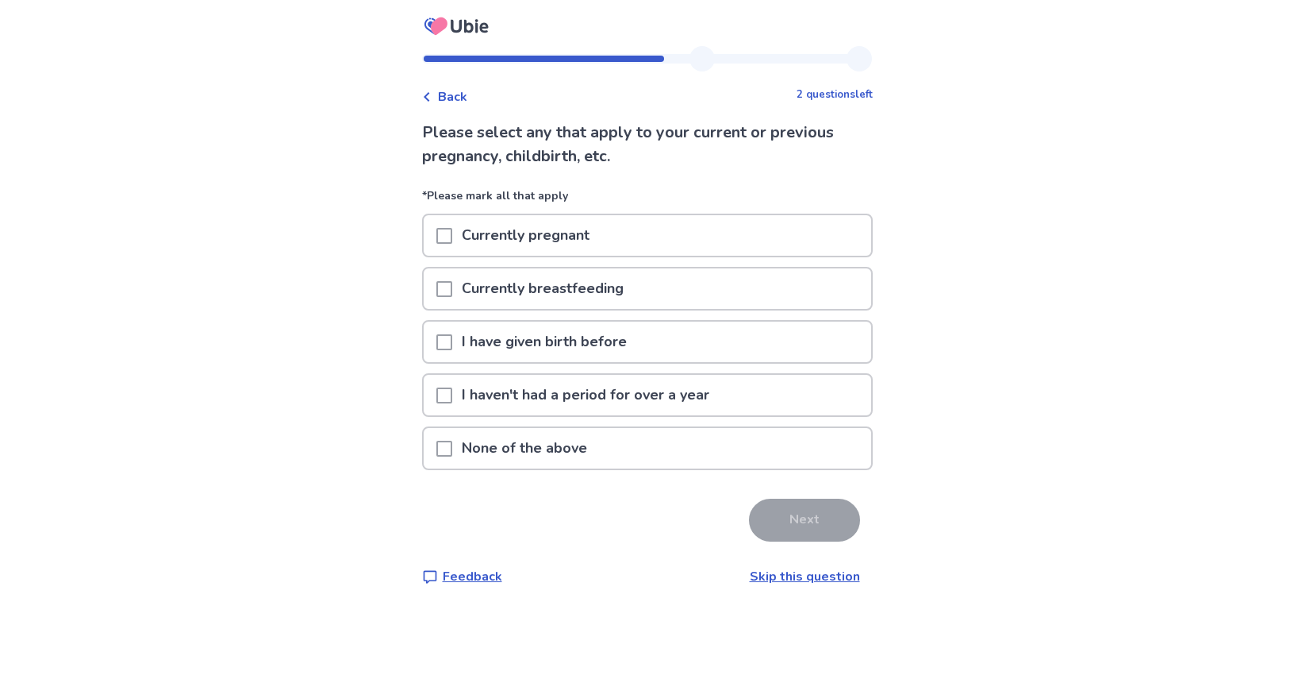
click at [449, 344] on span at bounding box center [445, 342] width 16 height 16
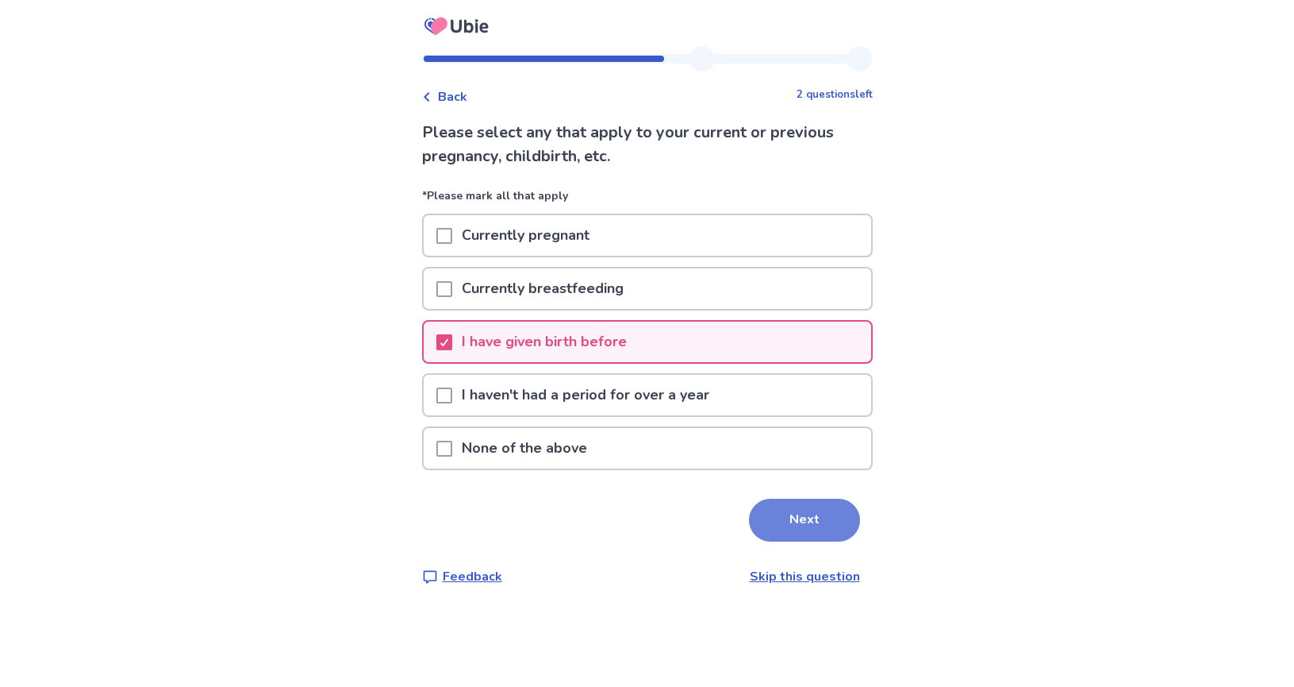
click at [779, 521] on button "Next" at bounding box center [804, 519] width 111 height 43
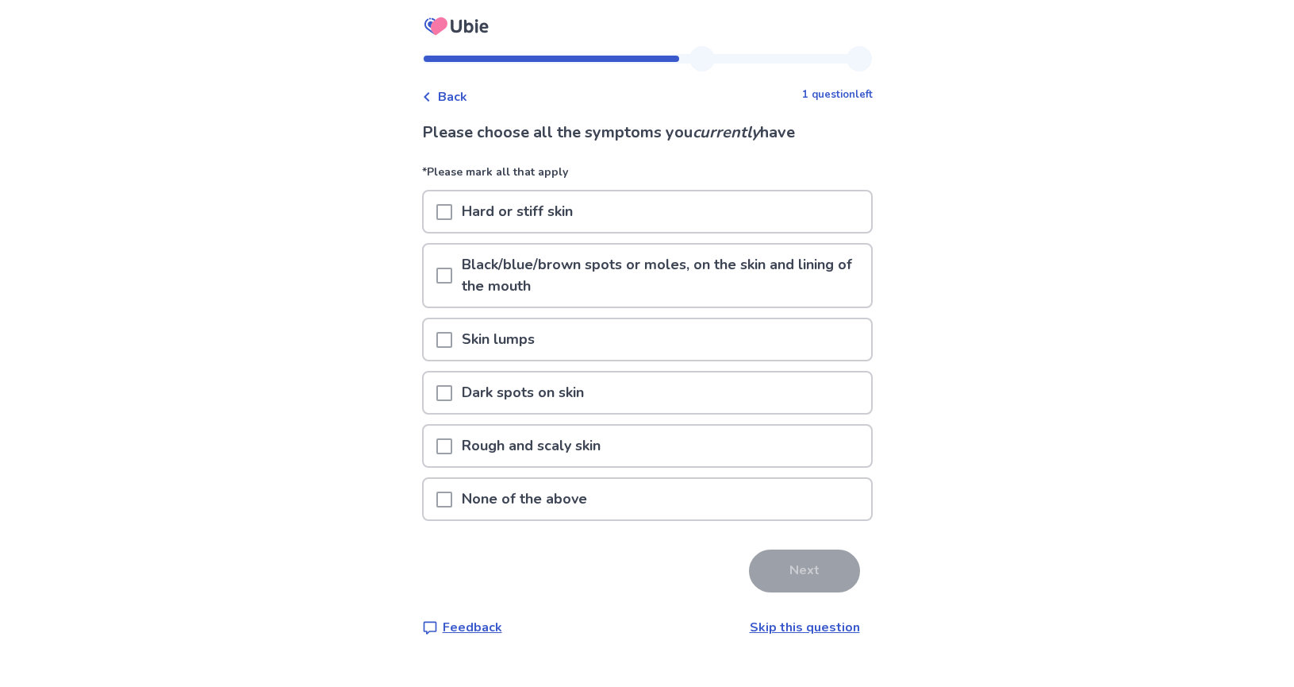
click at [452, 446] on span at bounding box center [445, 446] width 16 height 16
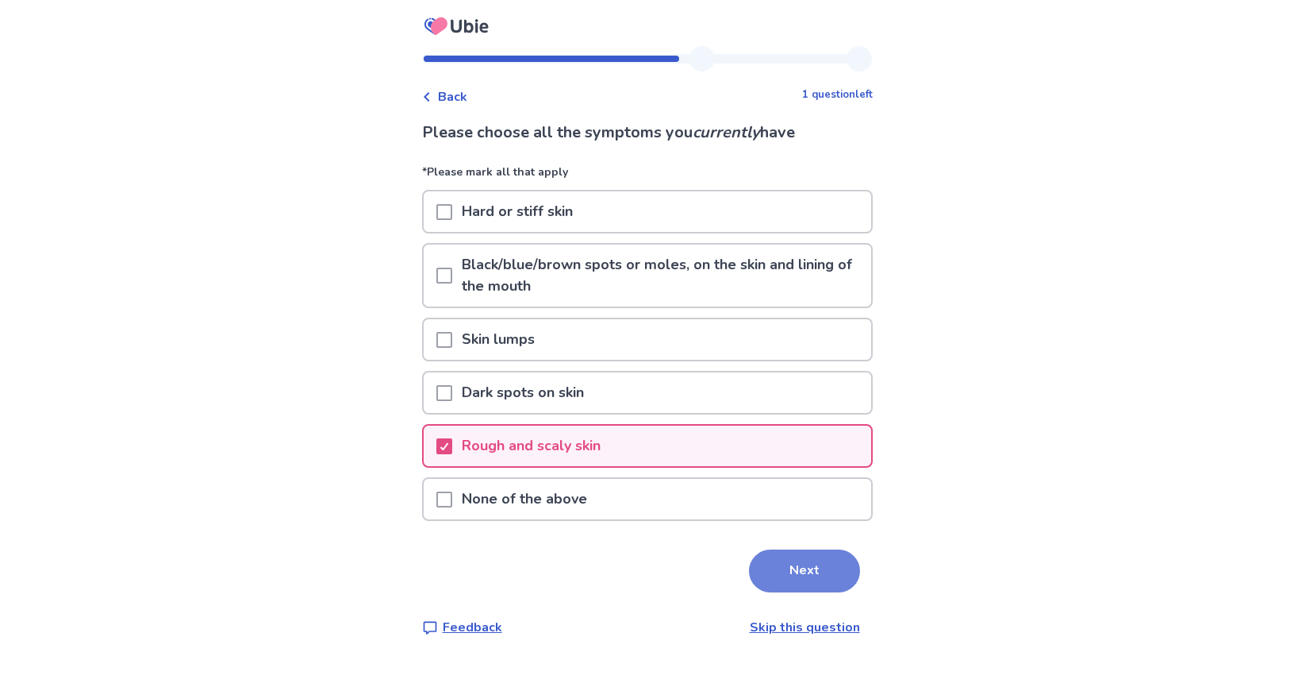
click at [785, 578] on button "Next" at bounding box center [804, 570] width 111 height 43
